Goal: Check status

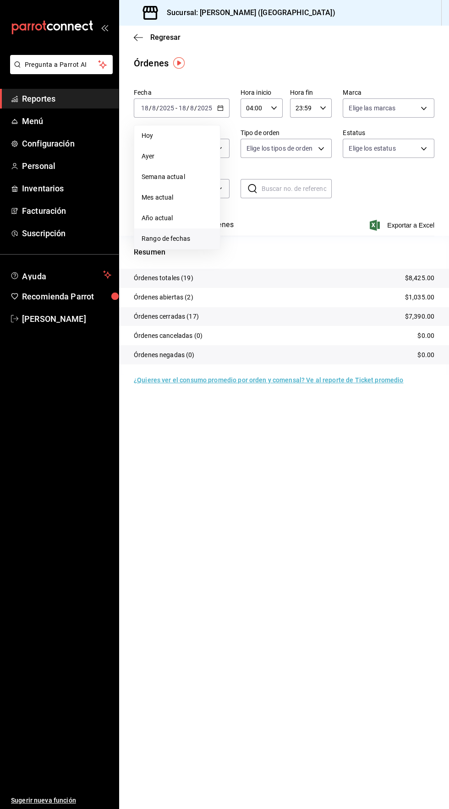
click at [181, 237] on span "Rango de fechas" at bounding box center [176, 239] width 71 height 10
click at [241, 230] on abbr "18" at bounding box center [239, 229] width 6 height 6
click at [255, 229] on abbr "19" at bounding box center [255, 229] width 6 height 6
click at [219, 108] on icon "button" at bounding box center [220, 108] width 6 height 6
click at [175, 197] on span "Mes actual" at bounding box center [176, 198] width 71 height 10
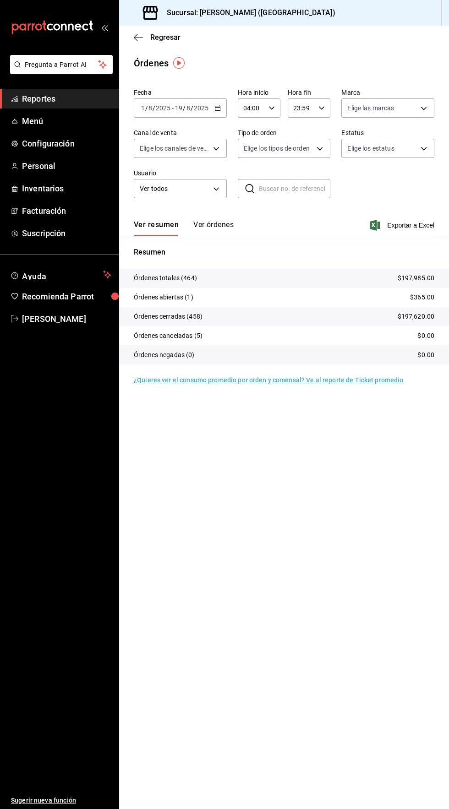
click at [217, 108] on icon "button" at bounding box center [217, 108] width 6 height 6
click at [186, 239] on span "Rango de fechas" at bounding box center [176, 239] width 71 height 10
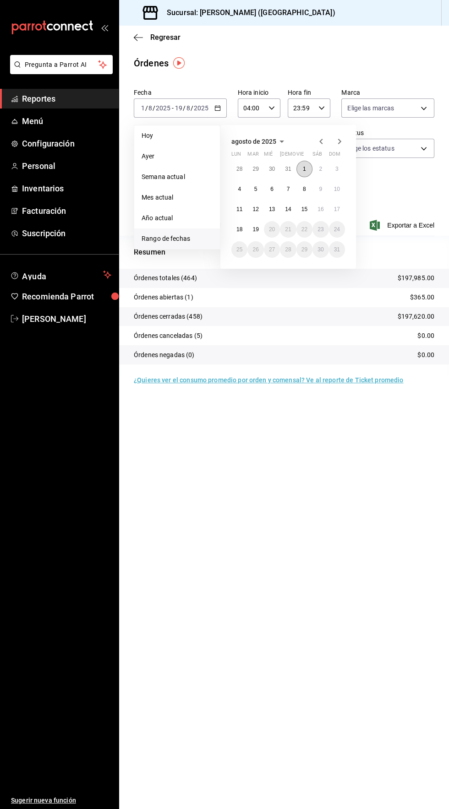
click at [306, 172] on button "1" at bounding box center [304, 169] width 16 height 16
click at [255, 229] on abbr "19" at bounding box center [255, 229] width 6 height 6
